Goal: Check status: Check status

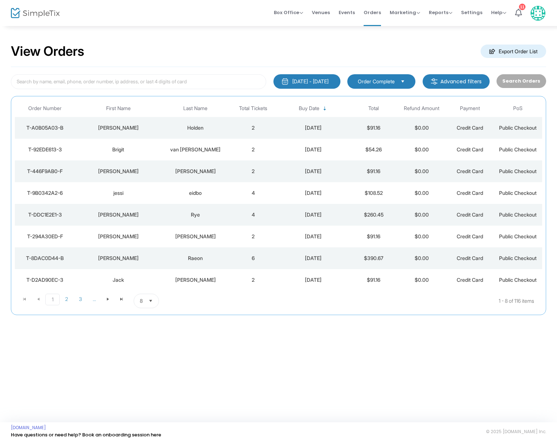
click at [191, 128] on div "Holden" at bounding box center [196, 127] width 64 height 7
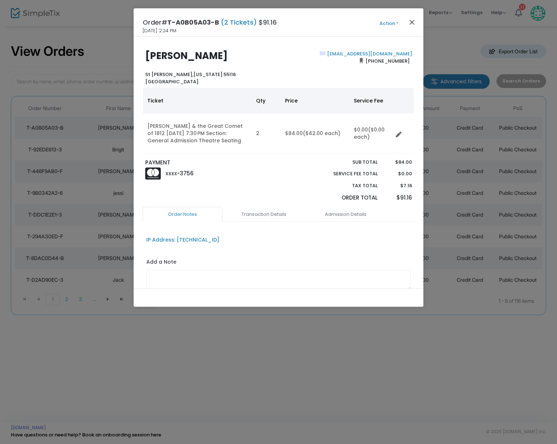
click at [414, 21] on button "Close" at bounding box center [412, 21] width 9 height 9
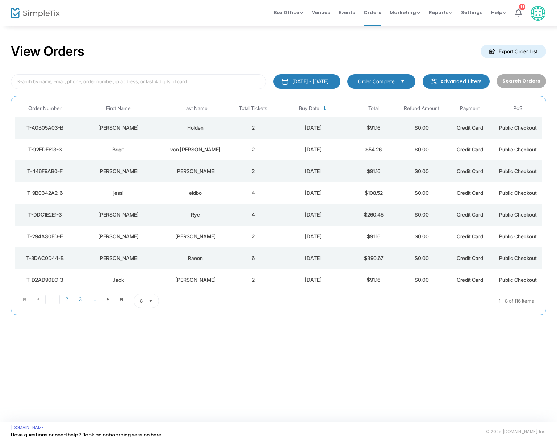
click at [200, 128] on div "Holden" at bounding box center [196, 127] width 64 height 7
click at [0, 0] on span at bounding box center [0, 0] width 0 height 0
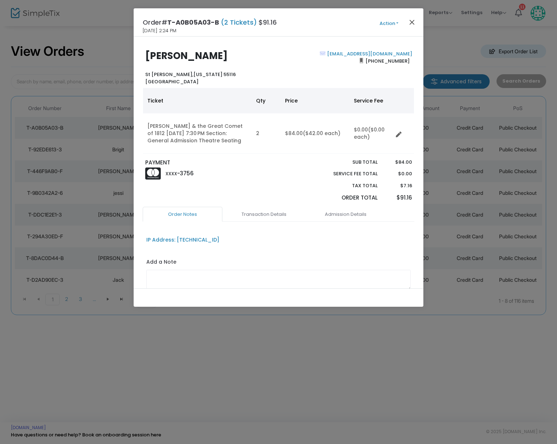
click at [412, 22] on button "Close" at bounding box center [412, 21] width 9 height 9
